Goal: Transaction & Acquisition: Book appointment/travel/reservation

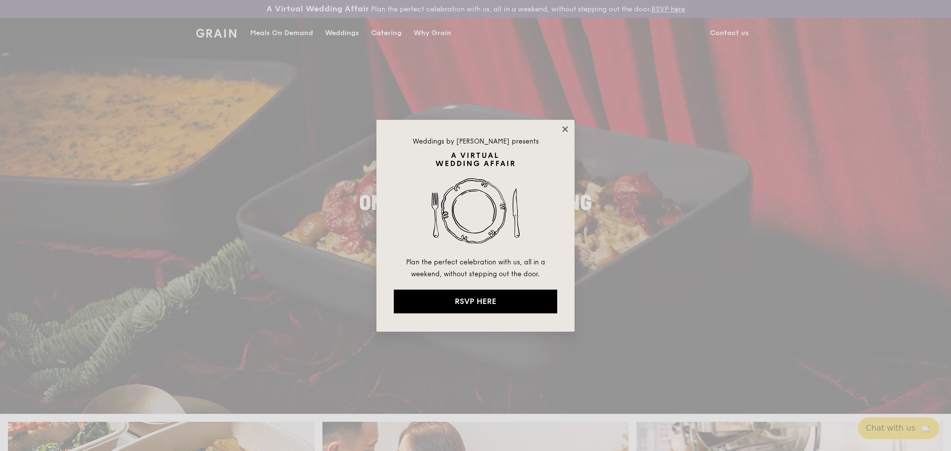
click at [566, 131] on icon at bounding box center [564, 128] width 5 height 5
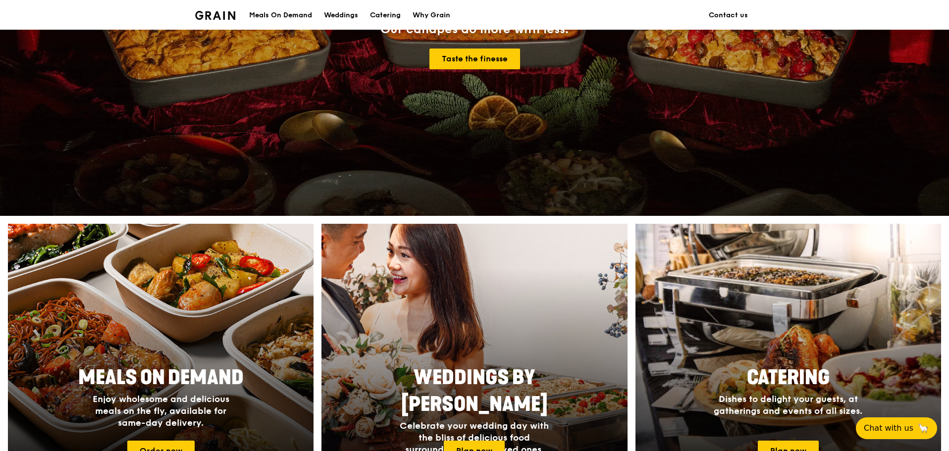
scroll to position [347, 0]
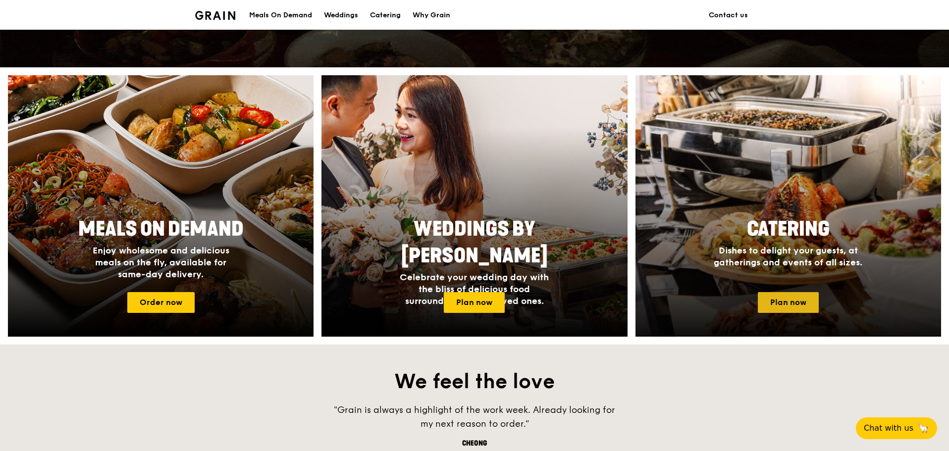
click at [783, 301] on link "Plan now" at bounding box center [788, 302] width 61 height 21
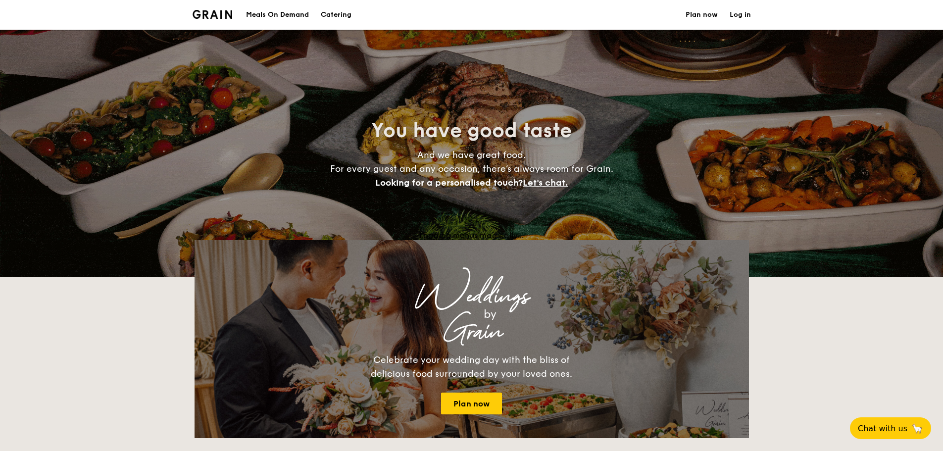
select select
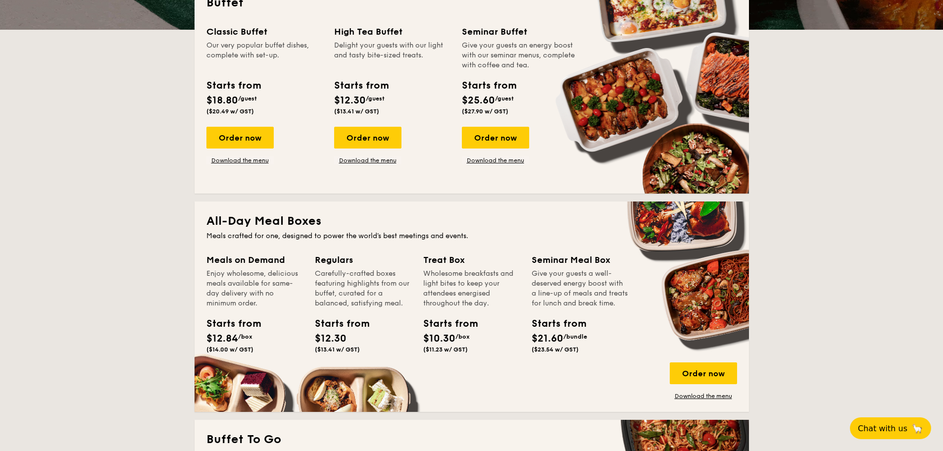
scroll to position [168, 0]
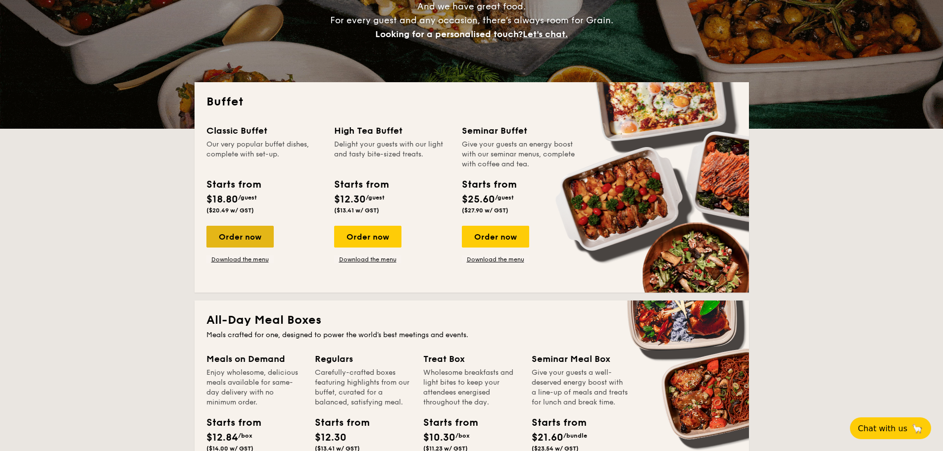
click at [242, 236] on div "Order now" at bounding box center [239, 237] width 67 height 22
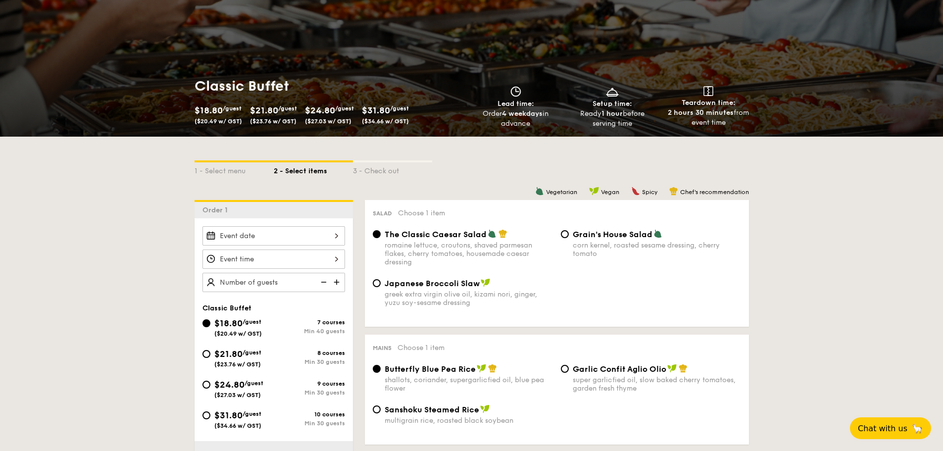
scroll to position [248, 0]
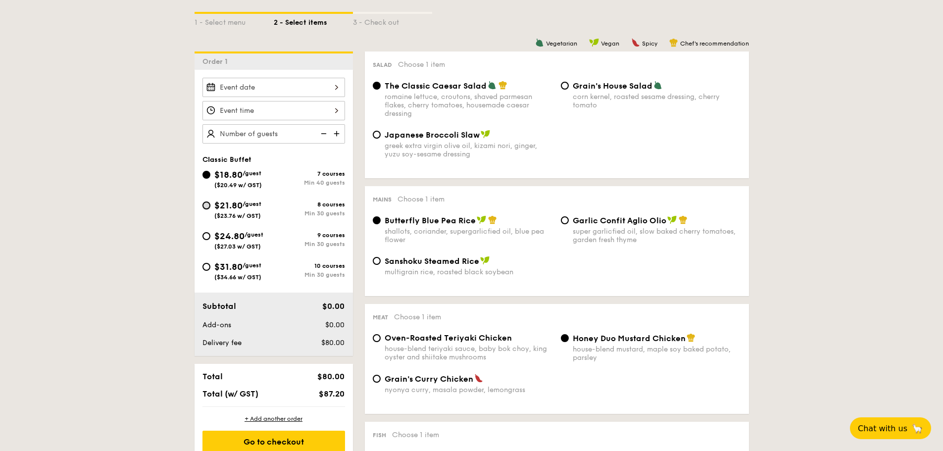
click at [203, 205] on input "$21.80 /guest ($23.76 w/ GST) 8 courses Min 30 guests" at bounding box center [207, 206] width 8 height 8
radio input "true"
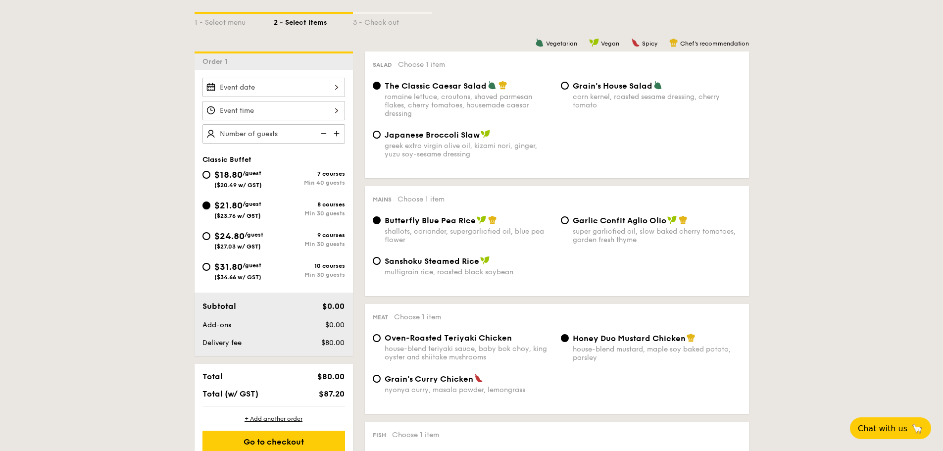
radio input "true"
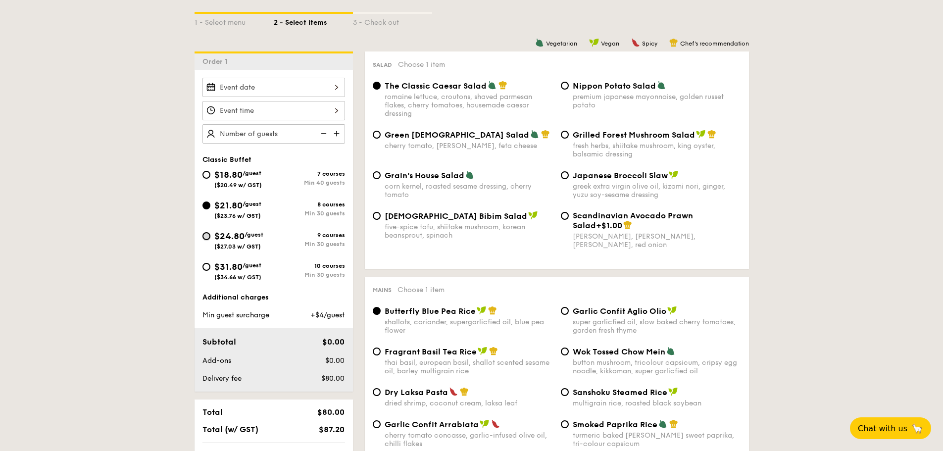
click at [206, 235] on input "$24.80 /guest ($27.03 w/ GST) 9 courses Min 30 guests" at bounding box center [207, 236] width 8 height 8
radio input "true"
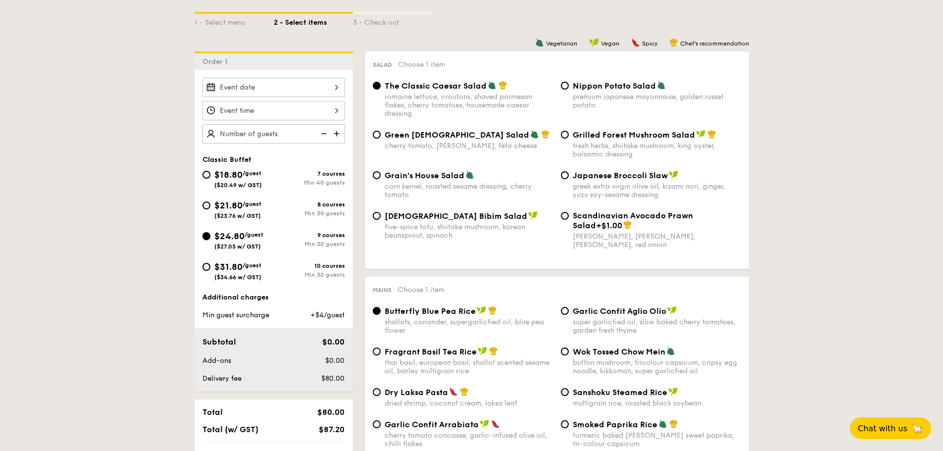
radio input "true"
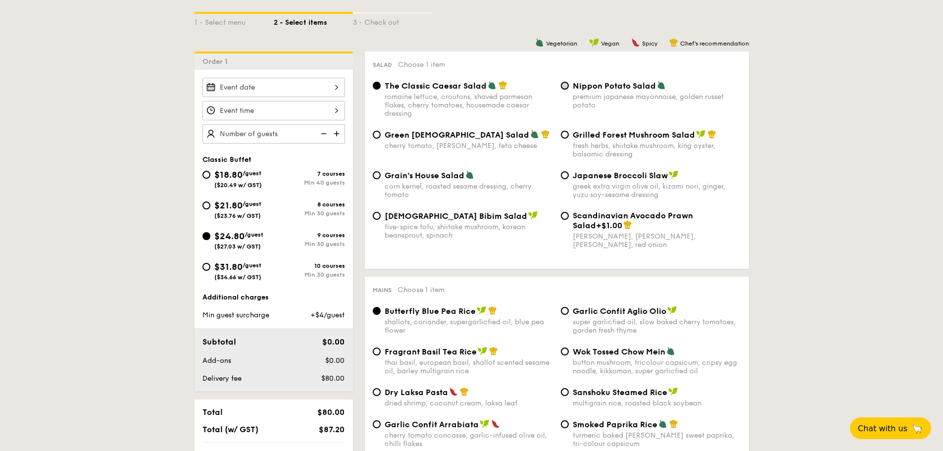
click at [568, 87] on input "Nippon Potato Salad premium japanese mayonnaise, golden russet potato" at bounding box center [565, 86] width 8 height 8
radio input "true"
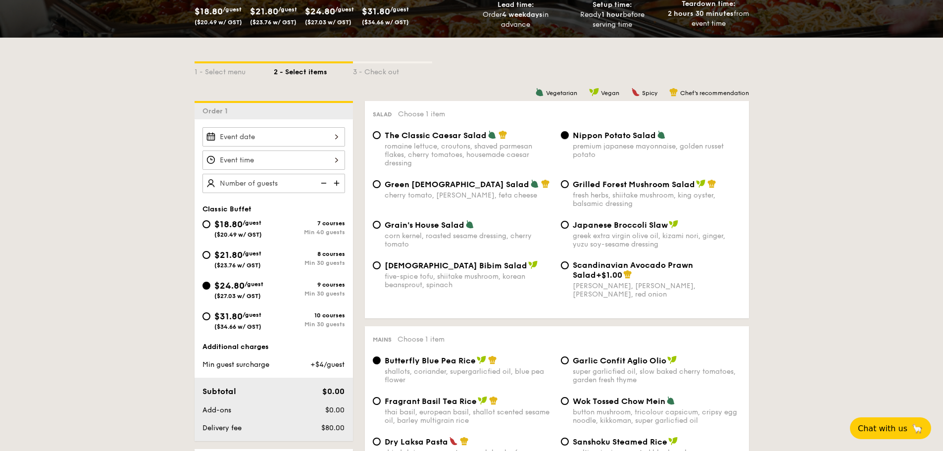
scroll to position [396, 0]
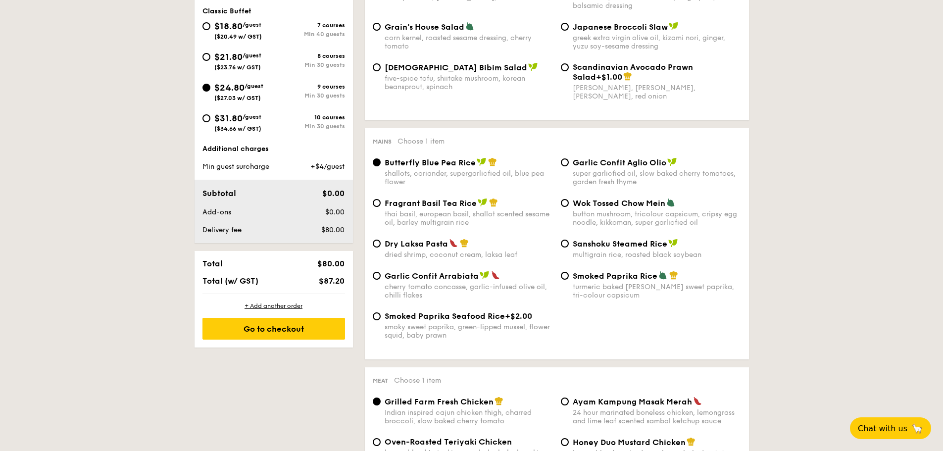
click at [424, 70] on span "[DEMOGRAPHIC_DATA] Bibim Salad" at bounding box center [456, 67] width 143 height 9
click at [381, 70] on input "Korean Bibim Salad five-spice tofu, shiitake mushroom, korean beansprout, spina…" at bounding box center [377, 67] width 8 height 8
radio input "true"
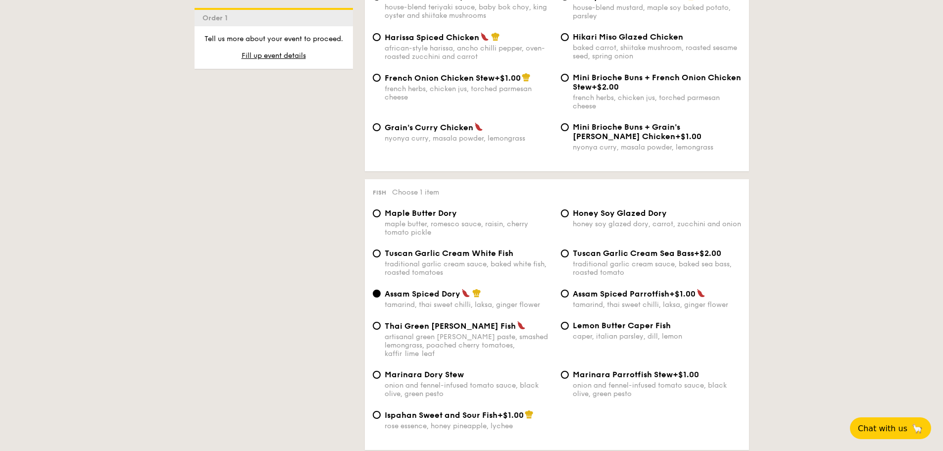
scroll to position [891, 0]
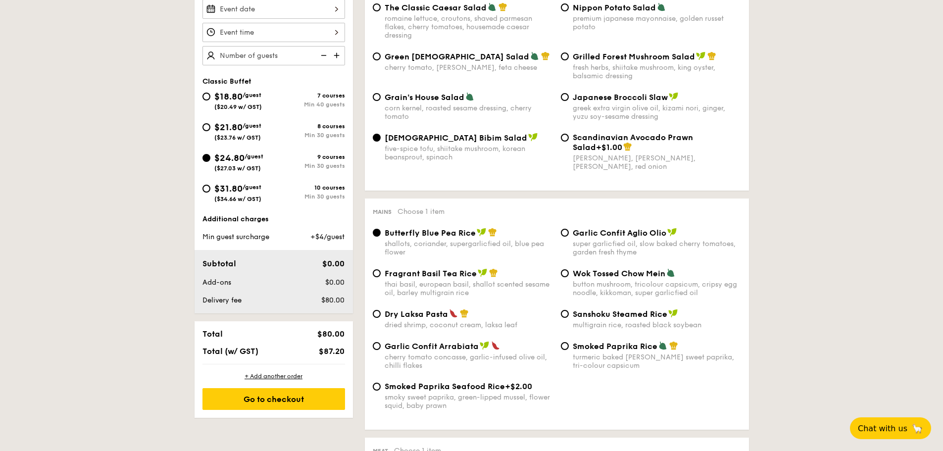
scroll to position [227, 0]
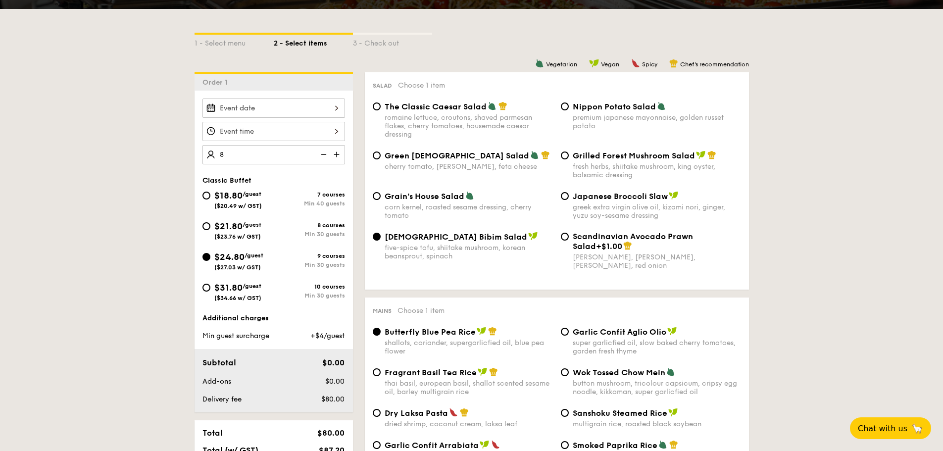
type input "80"
type input "80 guests"
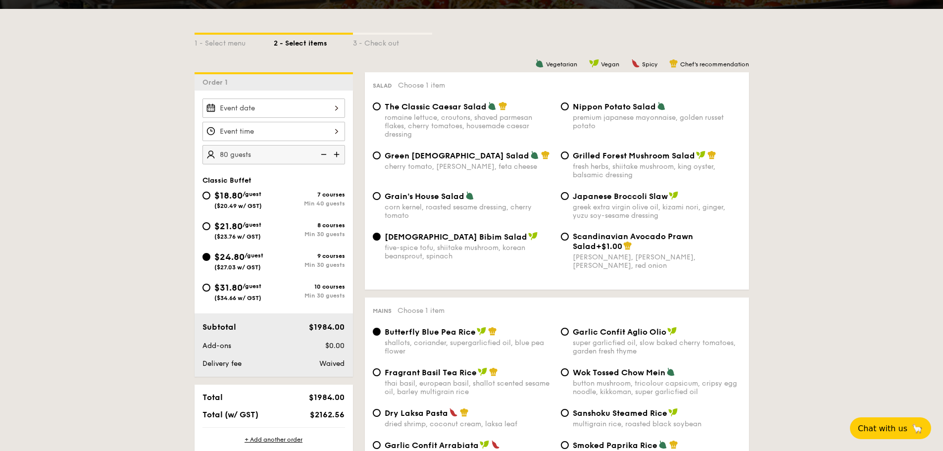
click at [334, 112] on div at bounding box center [274, 108] width 143 height 19
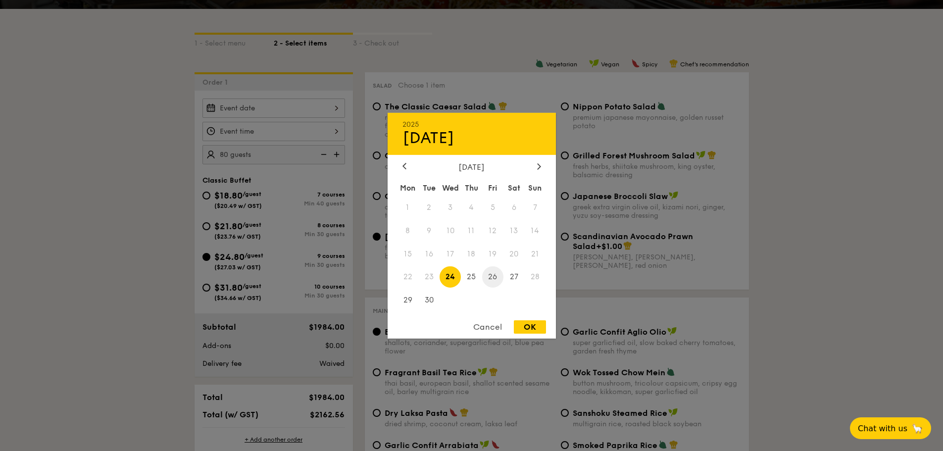
click at [496, 278] on span "26" at bounding box center [492, 276] width 21 height 21
click at [526, 325] on div "OK" at bounding box center [530, 326] width 32 height 13
type input "[DATE]"
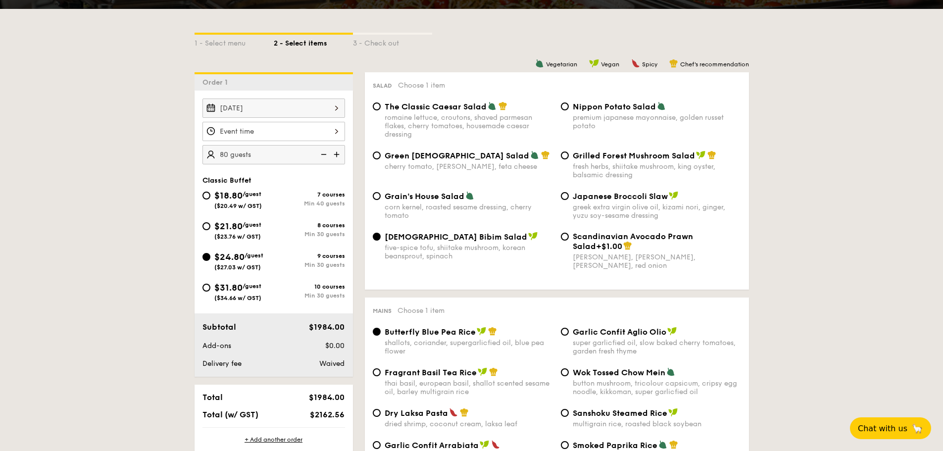
click at [339, 131] on div at bounding box center [471, 225] width 943 height 451
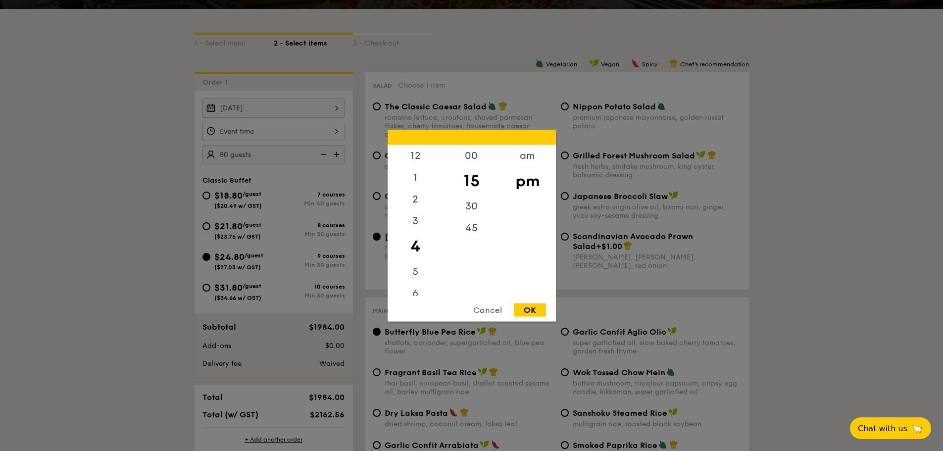
click at [331, 129] on div "12 1 2 3 4 5 6 7 8 9 10 11 00 15 30 45 am pm Cancel OK" at bounding box center [274, 131] width 143 height 19
click at [415, 270] on div "7" at bounding box center [416, 268] width 56 height 29
click at [472, 155] on div "00" at bounding box center [472, 159] width 56 height 29
click at [535, 304] on div "OK" at bounding box center [530, 309] width 32 height 13
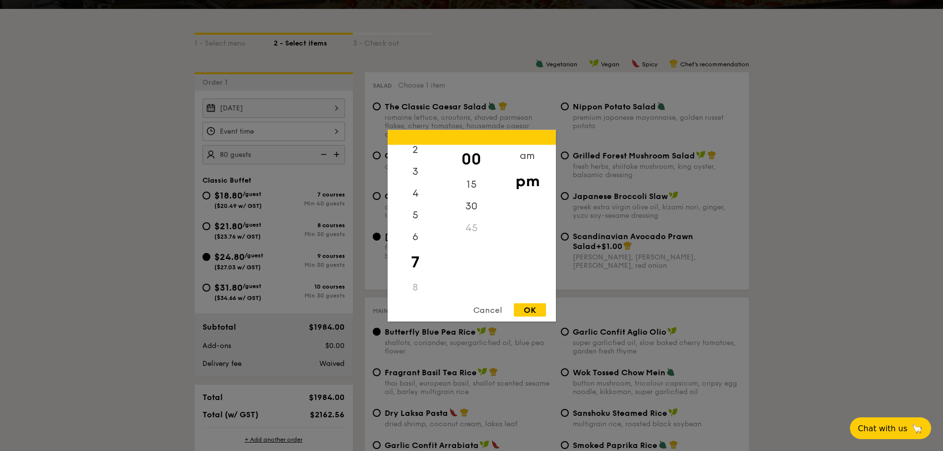
type input "7:00PM"
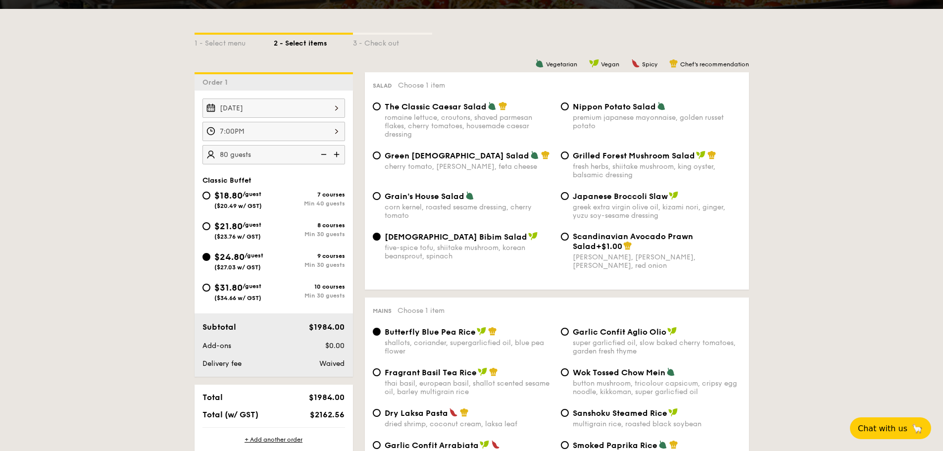
scroll to position [425, 0]
